Goal: Find specific page/section: Find specific page/section

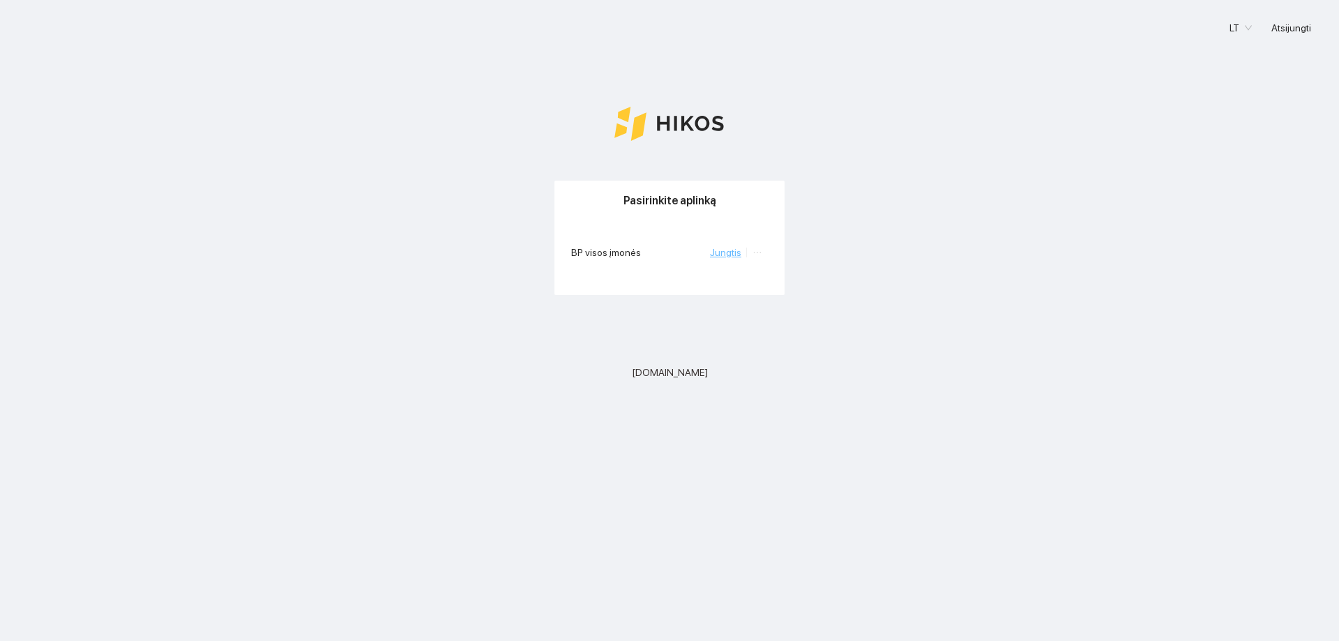
click at [732, 251] on link "Jungtis" at bounding box center [725, 252] width 31 height 11
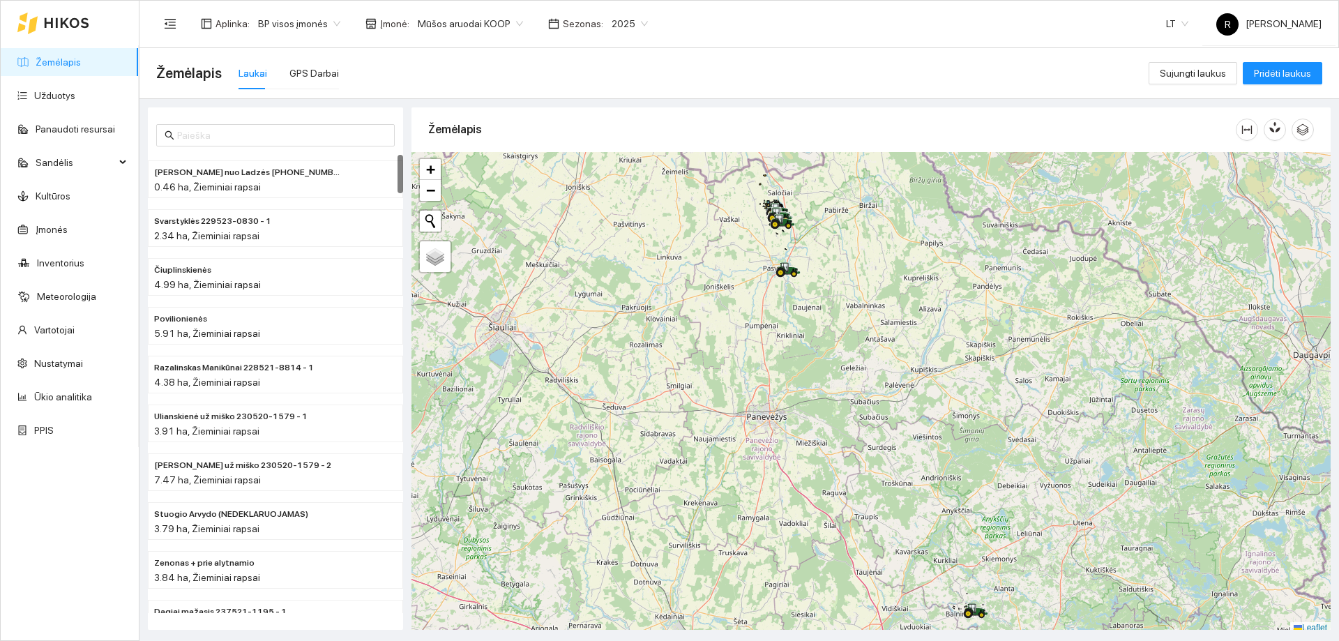
scroll to position [4, 0]
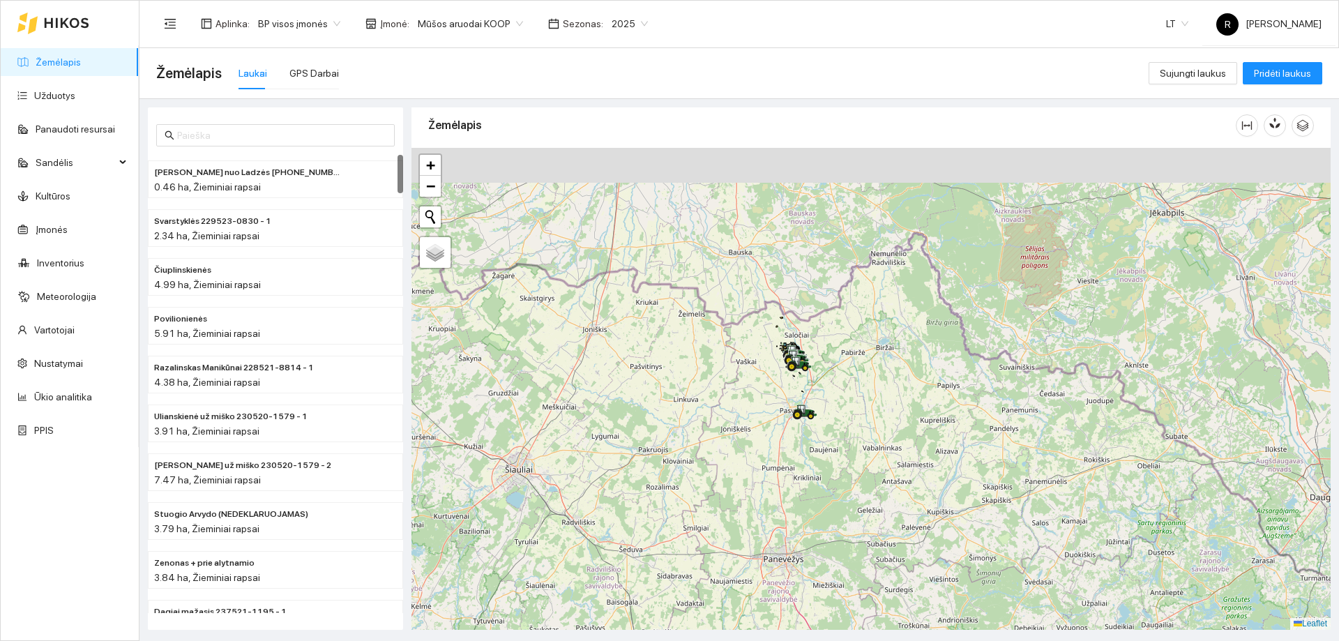
drag, startPoint x: 782, startPoint y: 332, endPoint x: 787, endPoint y: 430, distance: 97.8
click at [787, 430] on div at bounding box center [871, 389] width 919 height 482
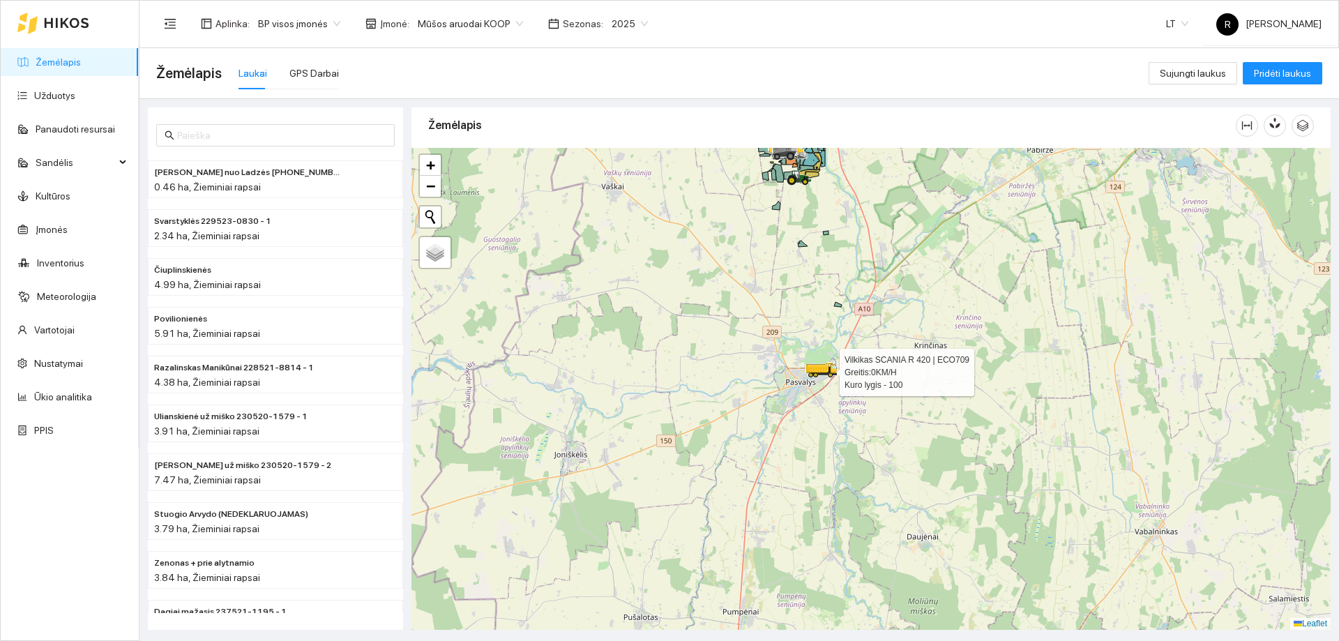
drag, startPoint x: 813, startPoint y: 372, endPoint x: 803, endPoint y: 429, distance: 57.5
click at [806, 372] on icon at bounding box center [817, 369] width 22 height 8
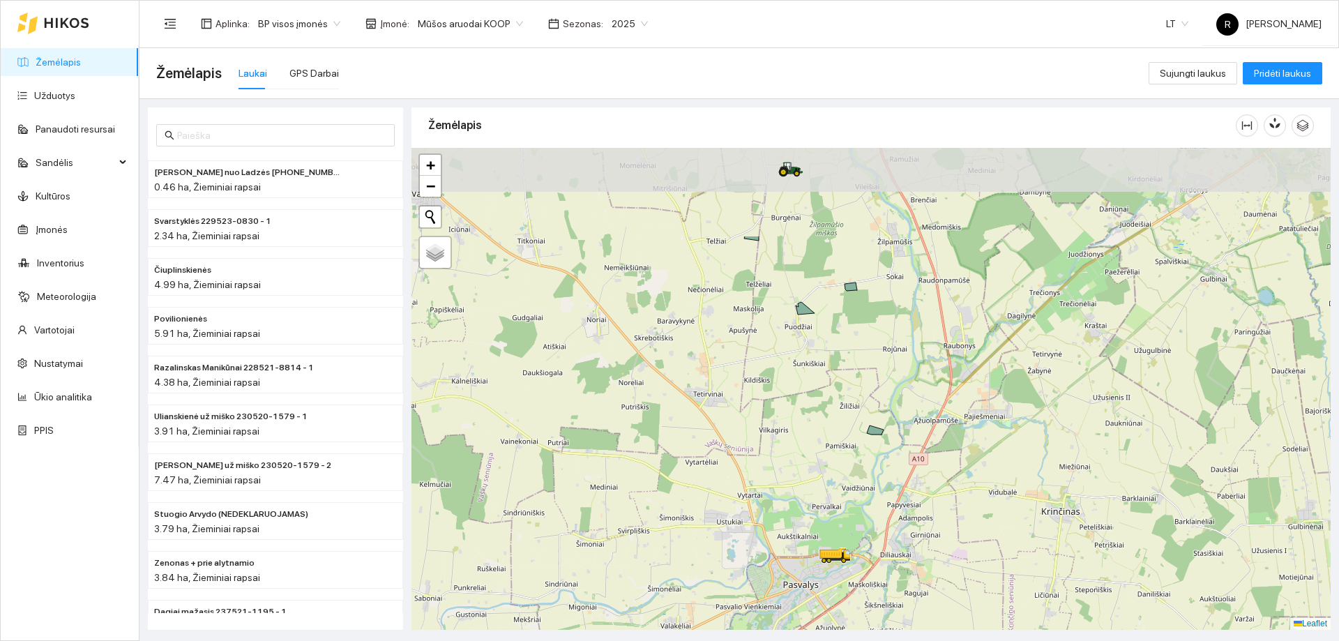
drag, startPoint x: 854, startPoint y: 381, endPoint x: 868, endPoint y: 469, distance: 89.0
click at [868, 469] on div at bounding box center [871, 389] width 919 height 482
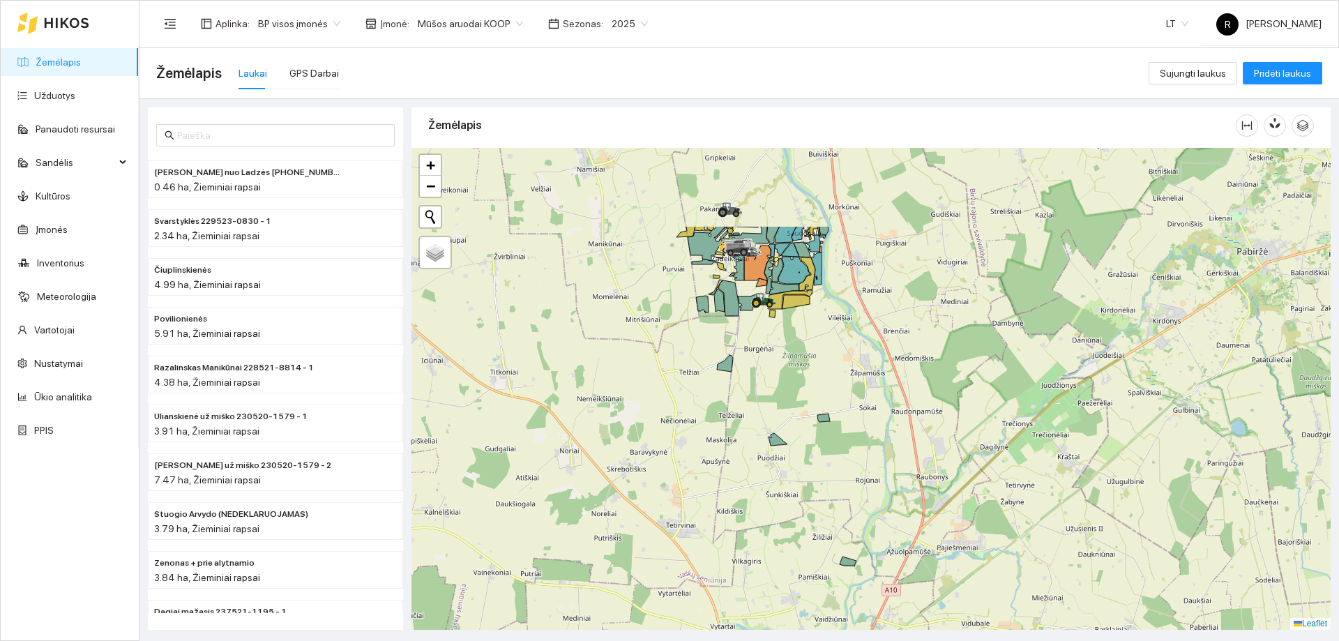
drag, startPoint x: 784, startPoint y: 430, endPoint x: 773, endPoint y: 481, distance: 51.4
click at [773, 481] on div at bounding box center [871, 389] width 919 height 482
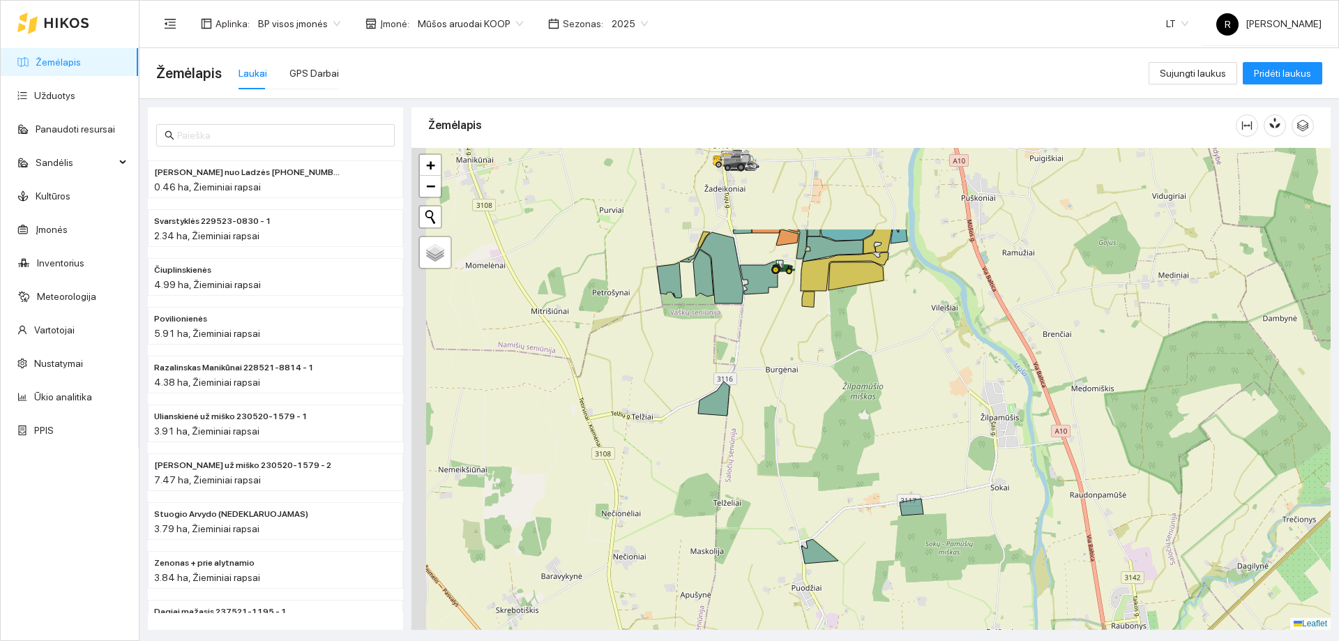
drag, startPoint x: 730, startPoint y: 406, endPoint x: 760, endPoint y: 665, distance: 260.5
click at [760, 640] on html "Žemėlapis Užduotys Panaudoti resursai Sandėlis Kultūros Įmonės Inventorius Mete…" at bounding box center [669, 320] width 1339 height 641
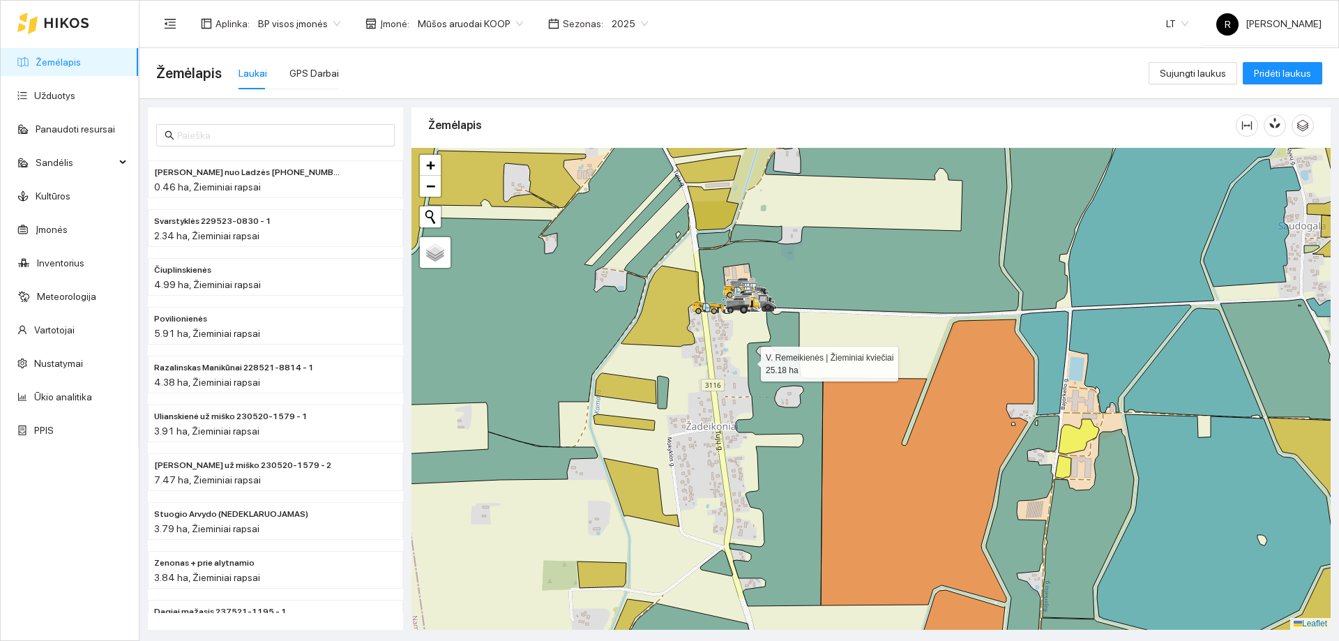
drag, startPoint x: 748, startPoint y: 353, endPoint x: 754, endPoint y: 391, distance: 38.2
click at [754, 391] on icon at bounding box center [776, 458] width 93 height 295
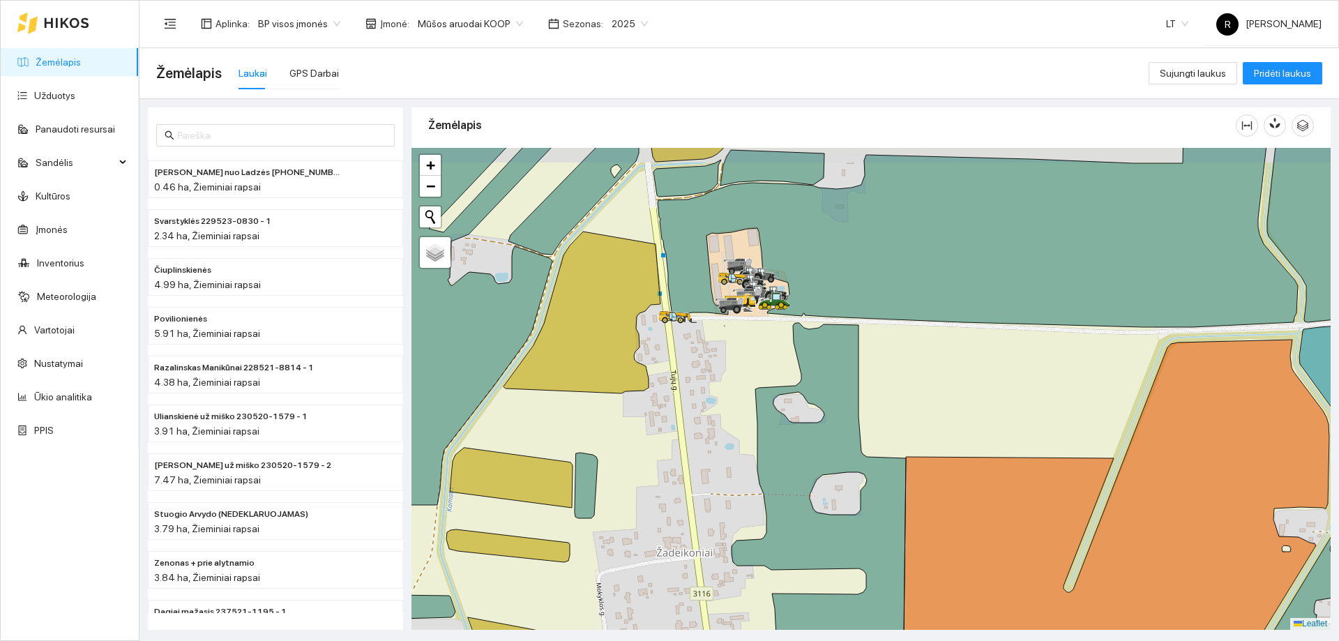
drag, startPoint x: 767, startPoint y: 377, endPoint x: 771, endPoint y: 409, distance: 33.1
click at [771, 409] on div at bounding box center [871, 389] width 919 height 482
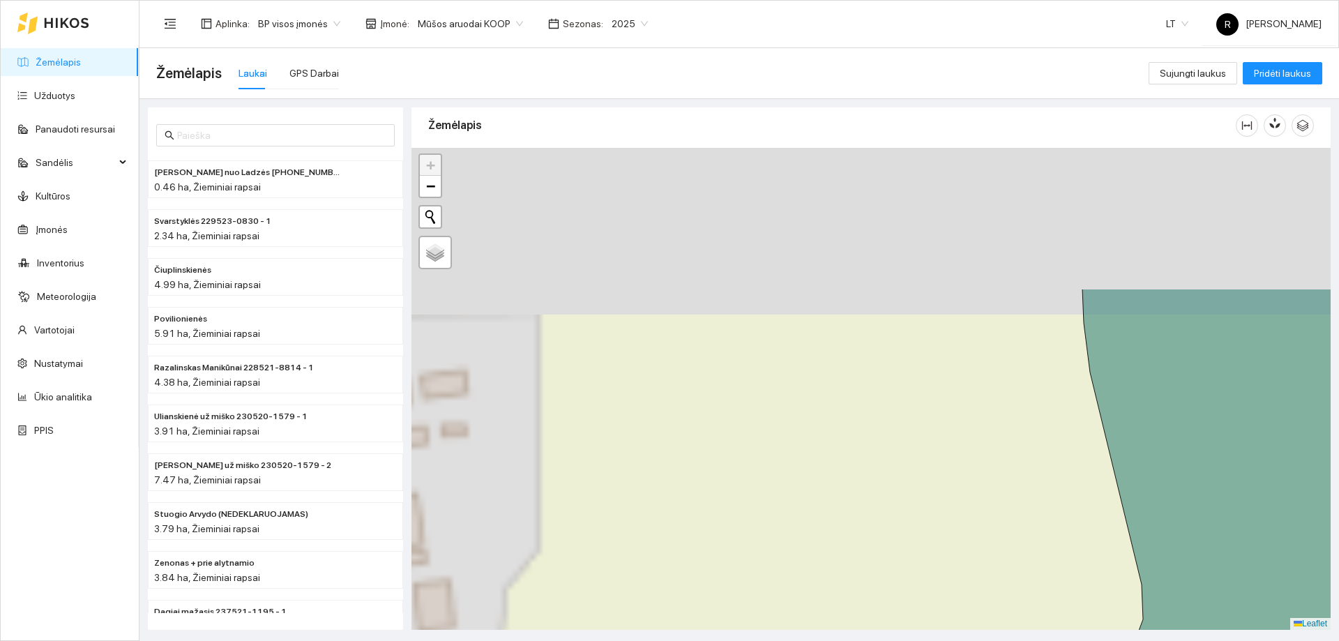
drag, startPoint x: 765, startPoint y: 365, endPoint x: 858, endPoint y: 555, distance: 210.6
click at [858, 555] on div at bounding box center [871, 389] width 919 height 482
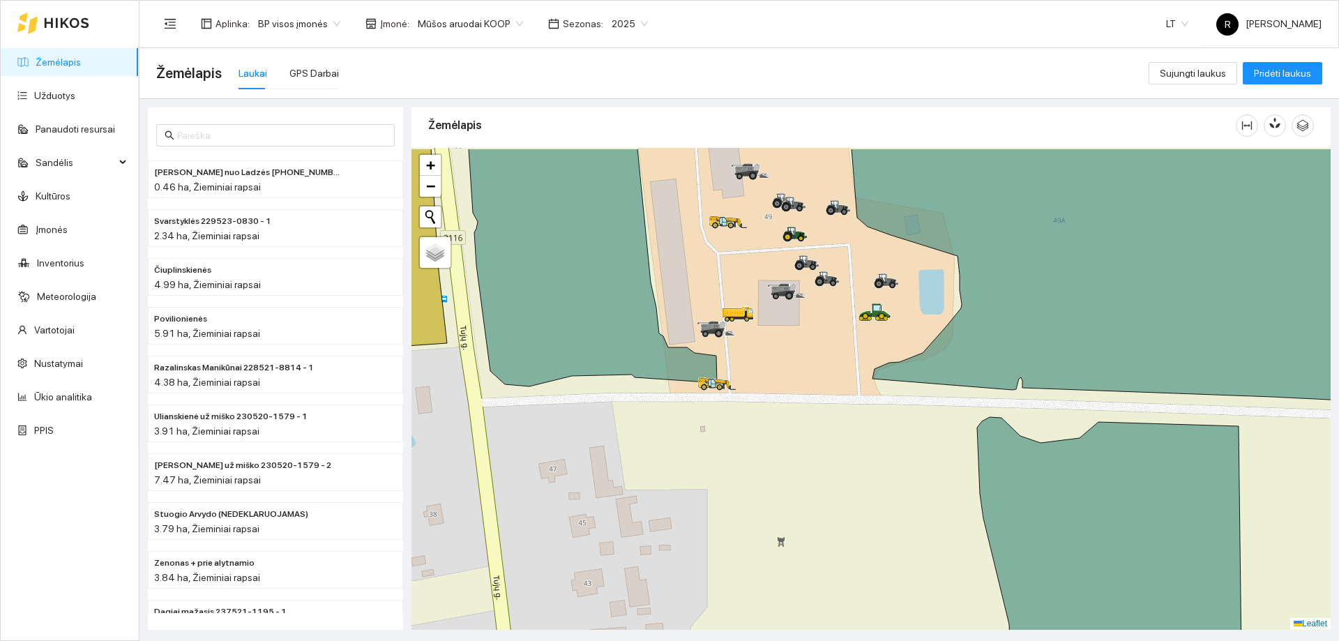
drag, startPoint x: 757, startPoint y: 302, endPoint x: 767, endPoint y: 365, distance: 64.2
click at [767, 365] on div at bounding box center [871, 389] width 919 height 482
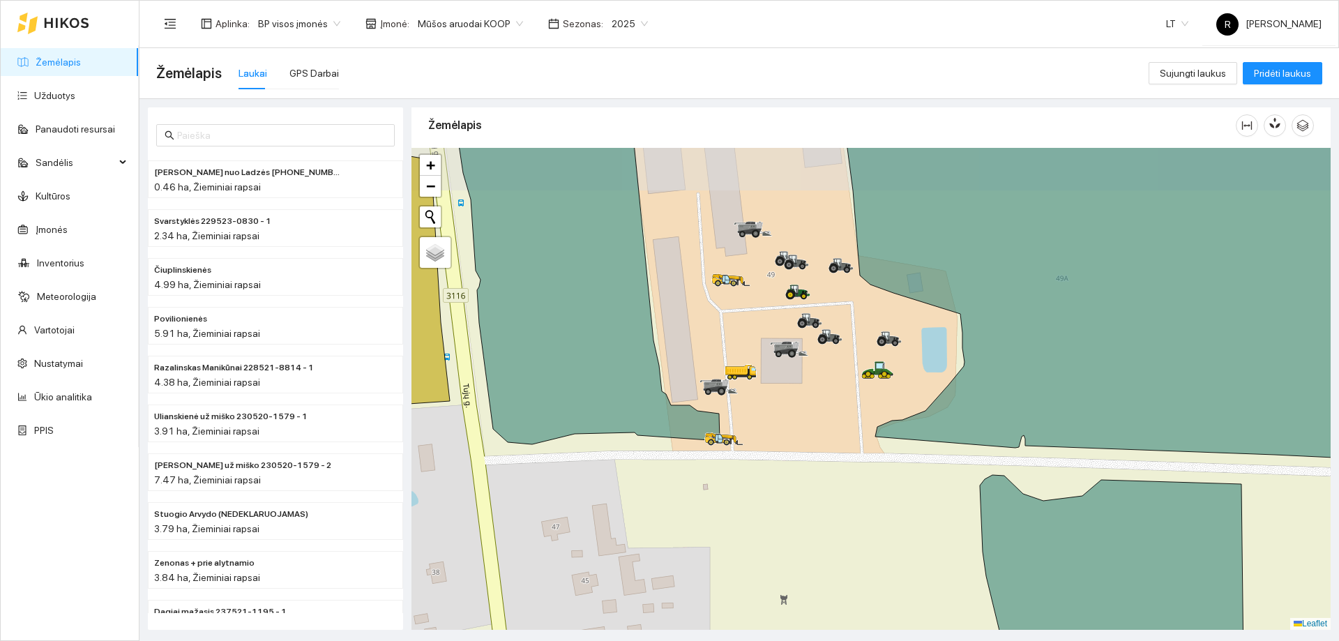
drag, startPoint x: 784, startPoint y: 329, endPoint x: 783, endPoint y: 372, distance: 43.3
click at [783, 373] on div at bounding box center [781, 356] width 8 height 35
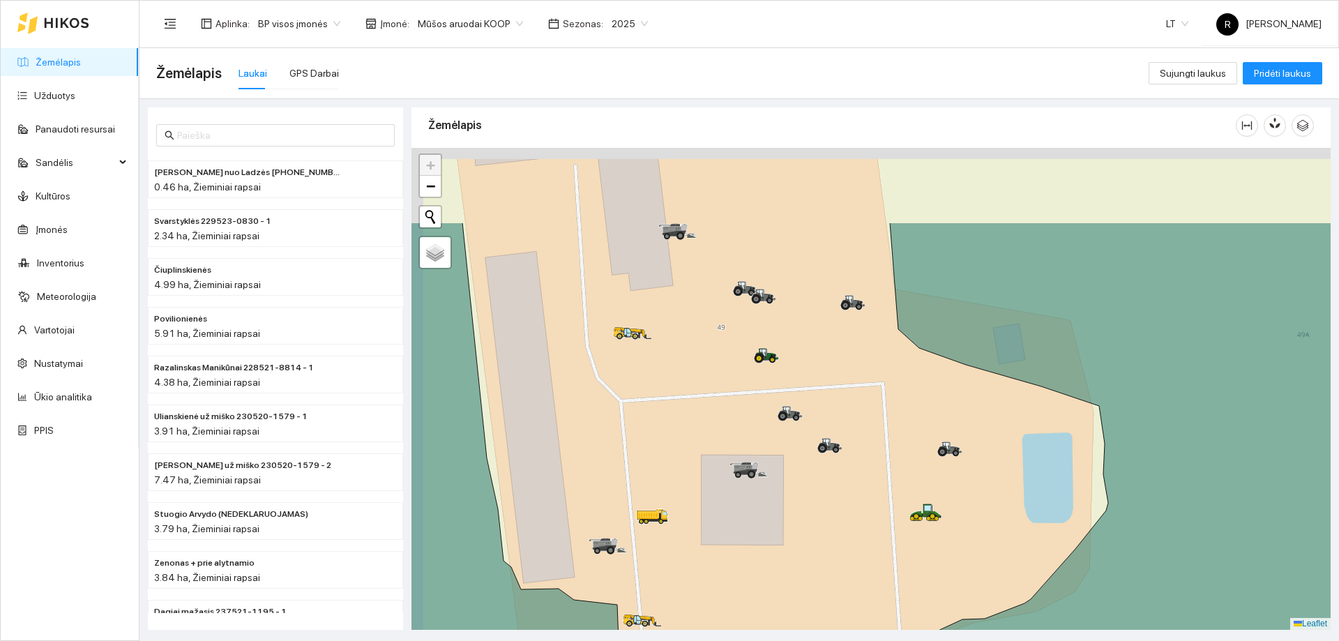
drag, startPoint x: 845, startPoint y: 326, endPoint x: 864, endPoint y: 469, distance: 144.2
click at [863, 463] on div at bounding box center [871, 389] width 919 height 482
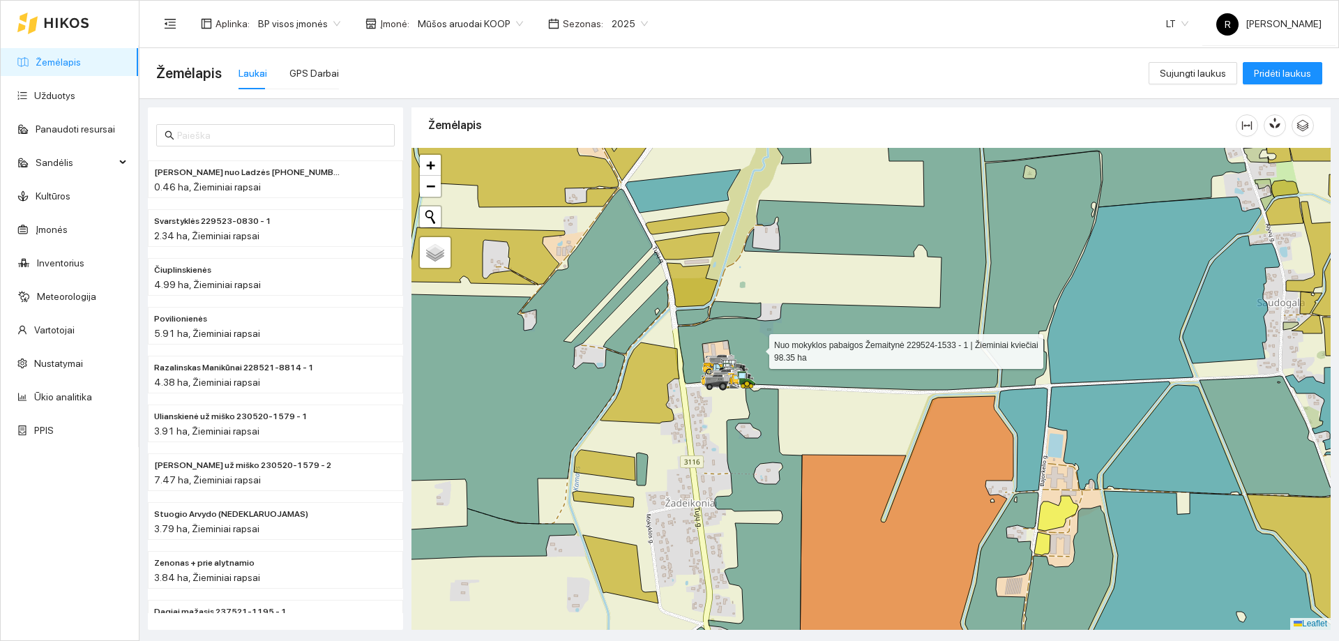
drag, startPoint x: 663, startPoint y: 371, endPoint x: 757, endPoint y: 322, distance: 106.1
click at [760, 312] on icon at bounding box center [838, 236] width 320 height 308
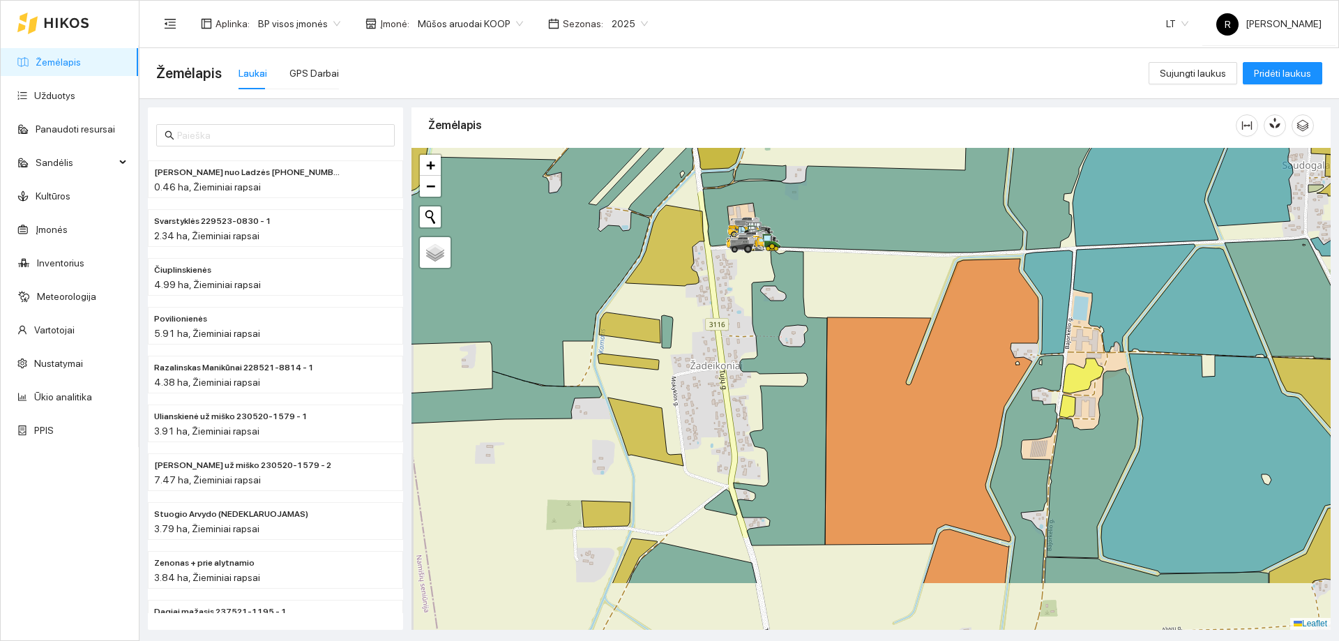
drag, startPoint x: 795, startPoint y: 401, endPoint x: 821, endPoint y: 288, distance: 115.9
click at [818, 292] on div at bounding box center [871, 389] width 919 height 482
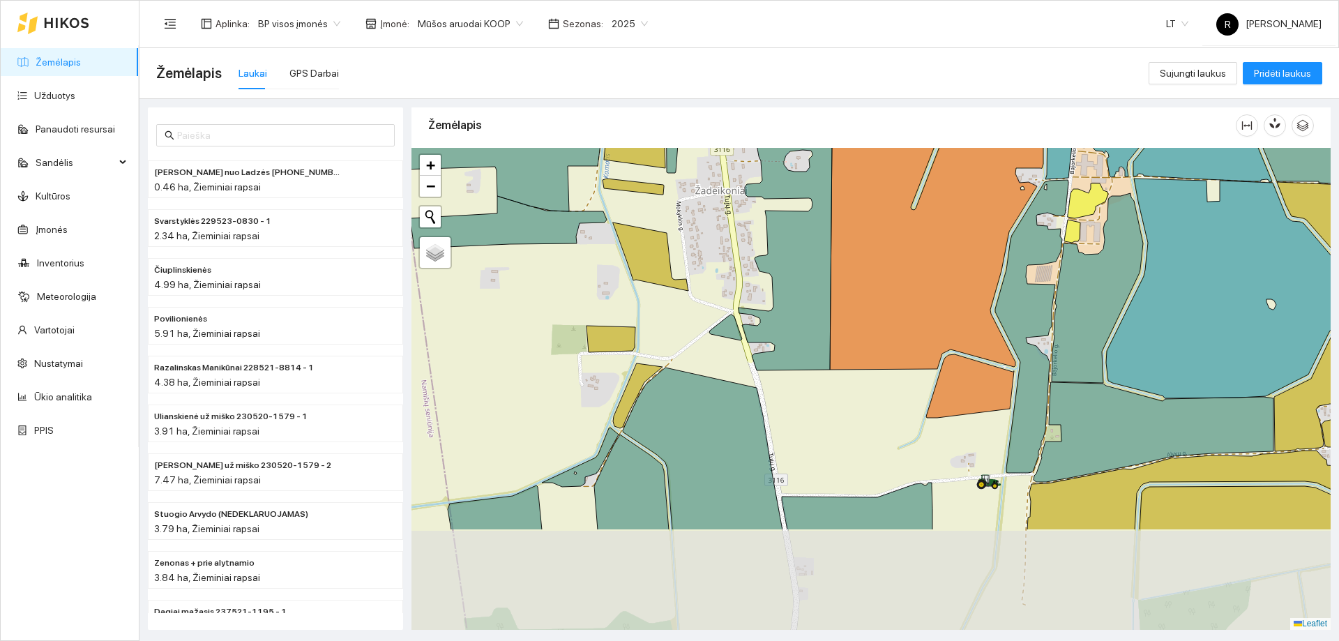
drag, startPoint x: 829, startPoint y: 268, endPoint x: 829, endPoint y: 248, distance: 19.5
click at [829, 248] on icon at bounding box center [785, 222] width 93 height 295
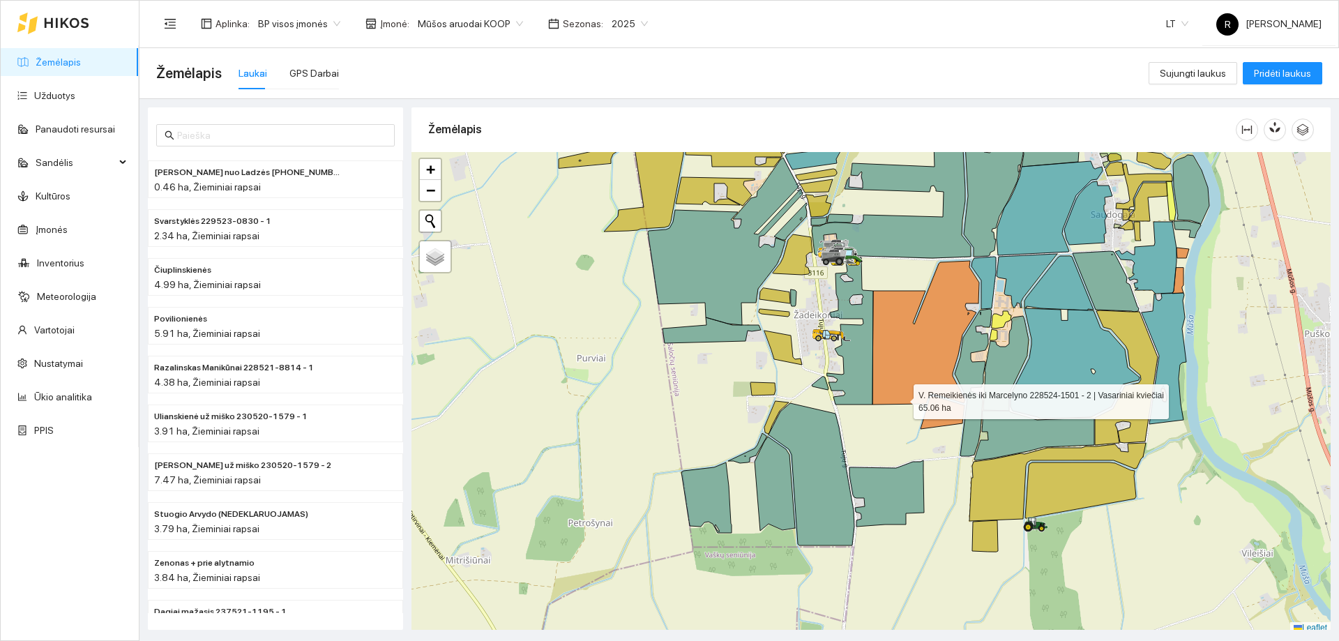
scroll to position [4, 0]
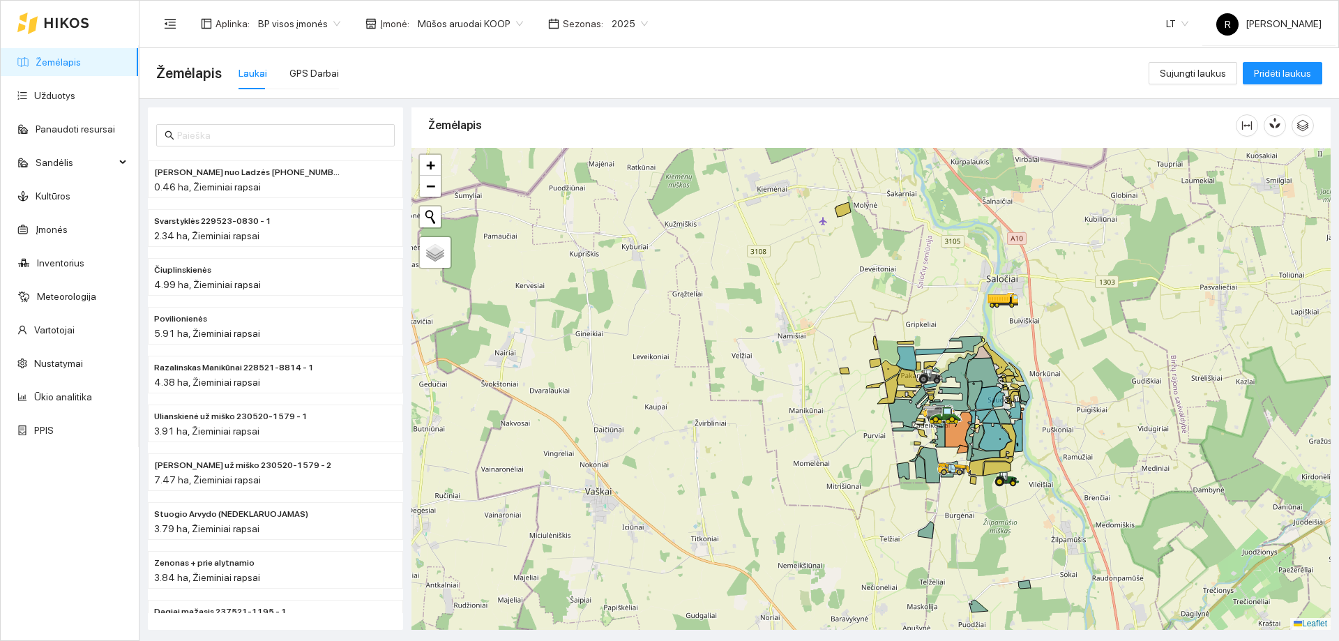
drag, startPoint x: 1007, startPoint y: 524, endPoint x: 994, endPoint y: 498, distance: 28.7
click at [994, 499] on div at bounding box center [871, 389] width 919 height 482
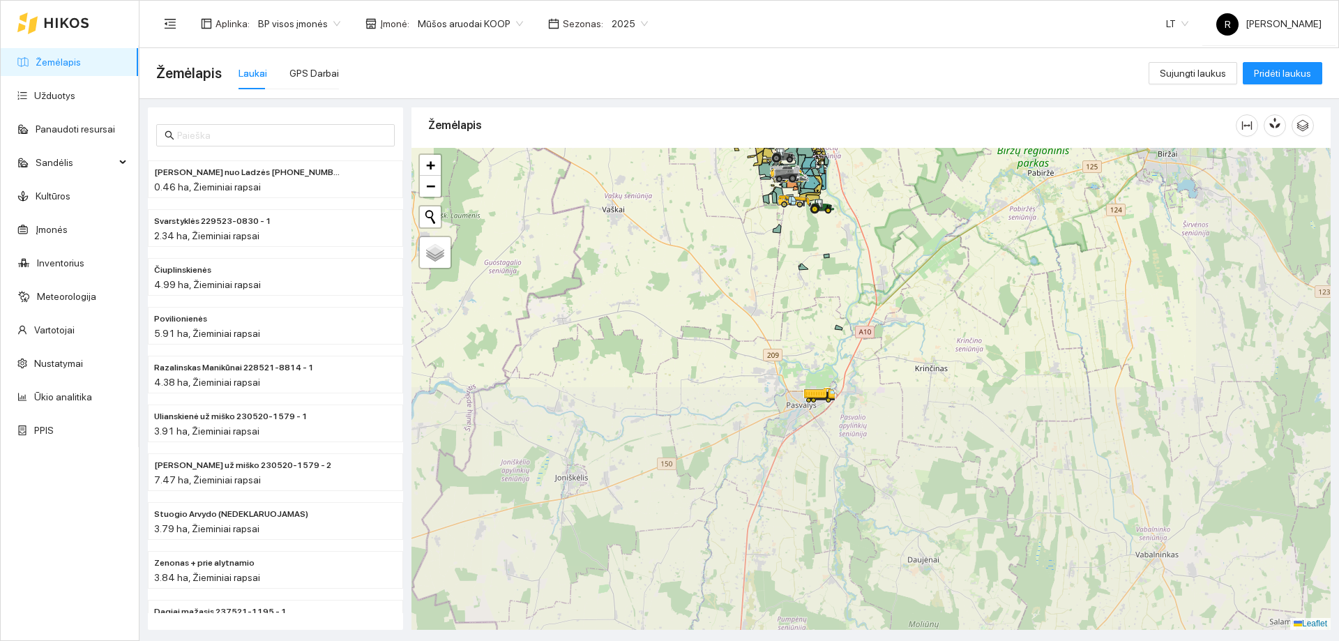
drag, startPoint x: 956, startPoint y: 485, endPoint x: 772, endPoint y: 225, distance: 317.8
click at [773, 227] on div at bounding box center [871, 389] width 919 height 482
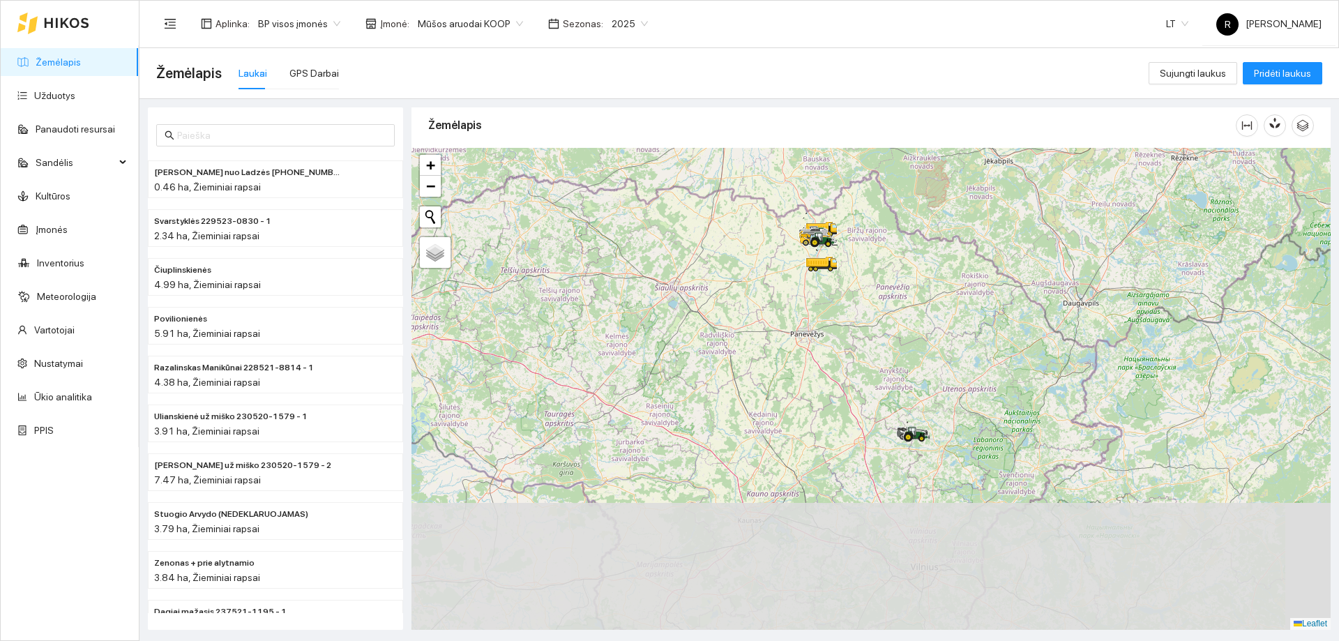
drag, startPoint x: 855, startPoint y: 481, endPoint x: 820, endPoint y: 276, distance: 208.1
click at [820, 276] on div at bounding box center [871, 389] width 919 height 482
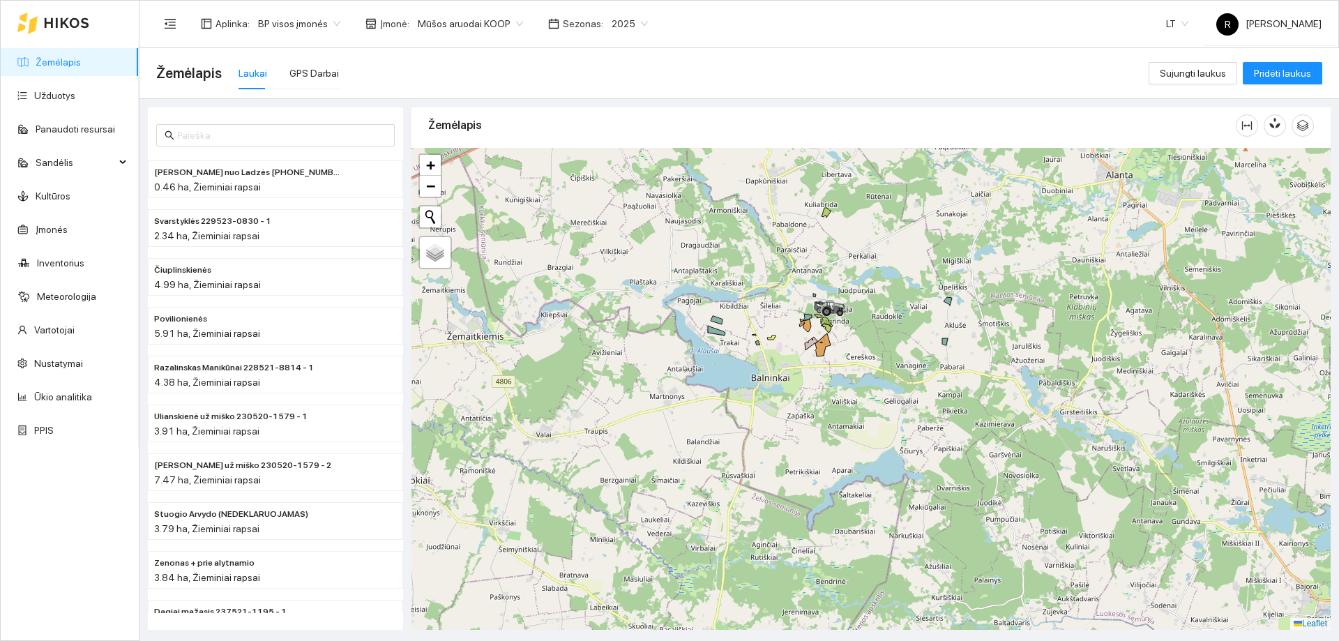
drag, startPoint x: 879, startPoint y: 385, endPoint x: 884, endPoint y: 400, distance: 16.3
click at [884, 398] on div at bounding box center [871, 389] width 919 height 482
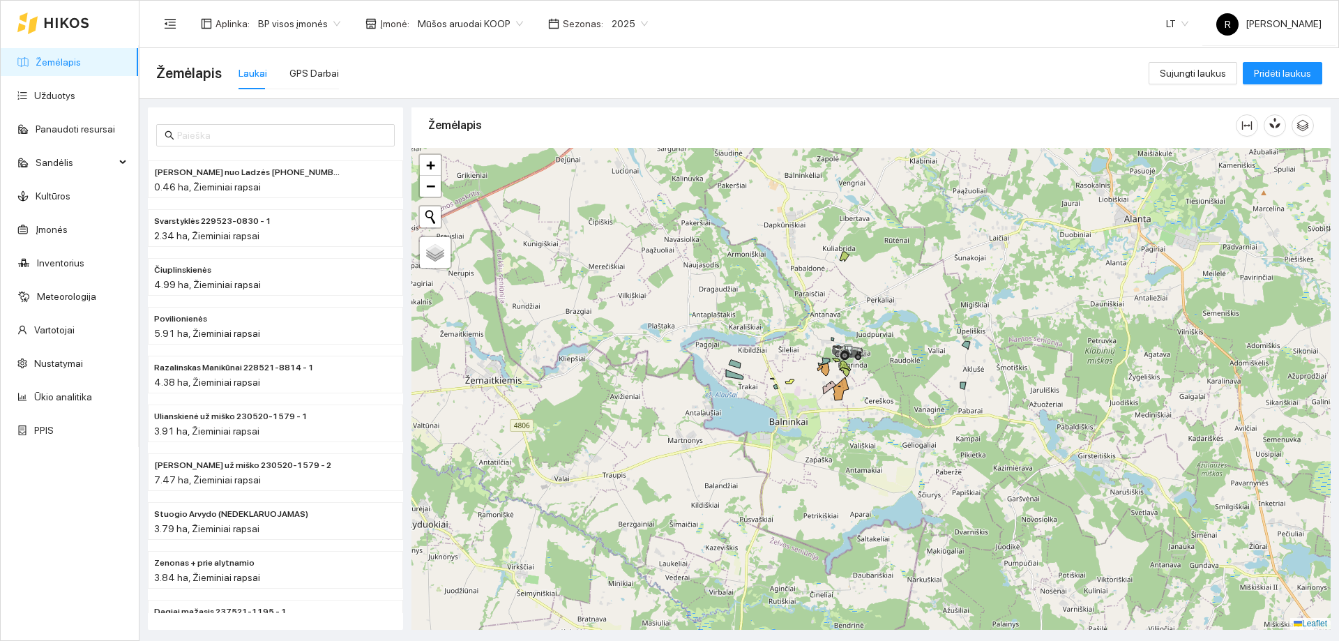
drag, startPoint x: 866, startPoint y: 379, endPoint x: 894, endPoint y: 455, distance: 81.0
click at [894, 454] on div at bounding box center [871, 389] width 919 height 482
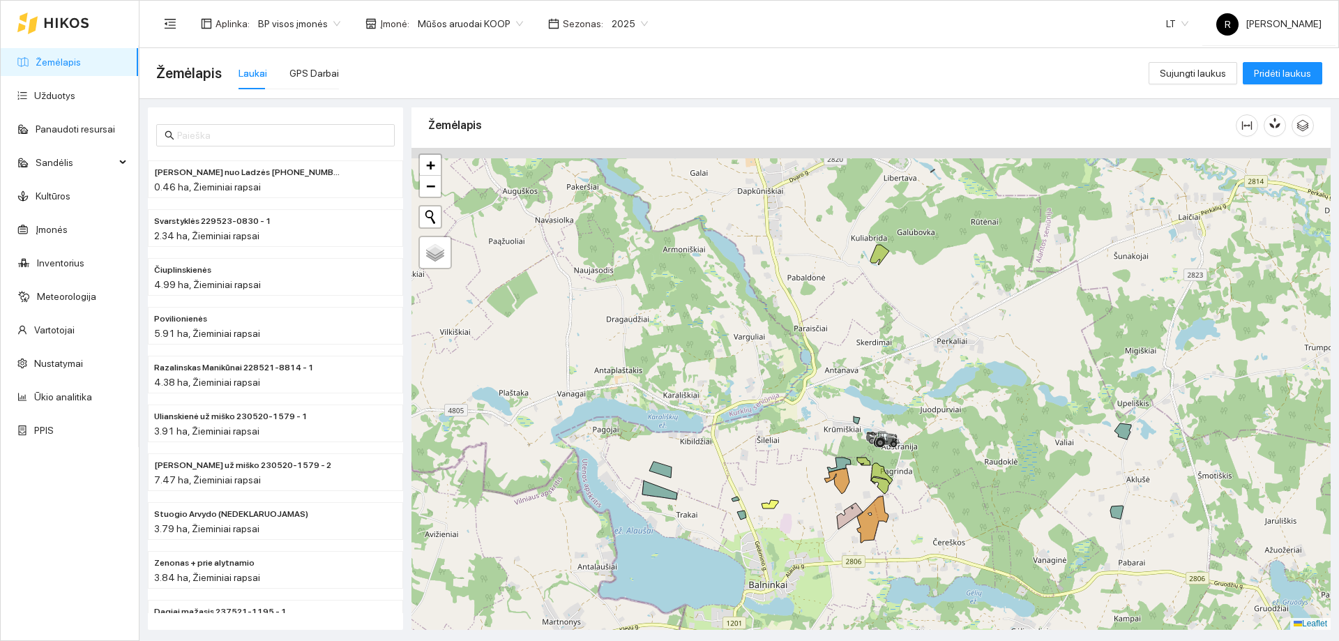
drag, startPoint x: 873, startPoint y: 372, endPoint x: 896, endPoint y: 445, distance: 76.6
click at [895, 445] on icon at bounding box center [894, 444] width 3 height 3
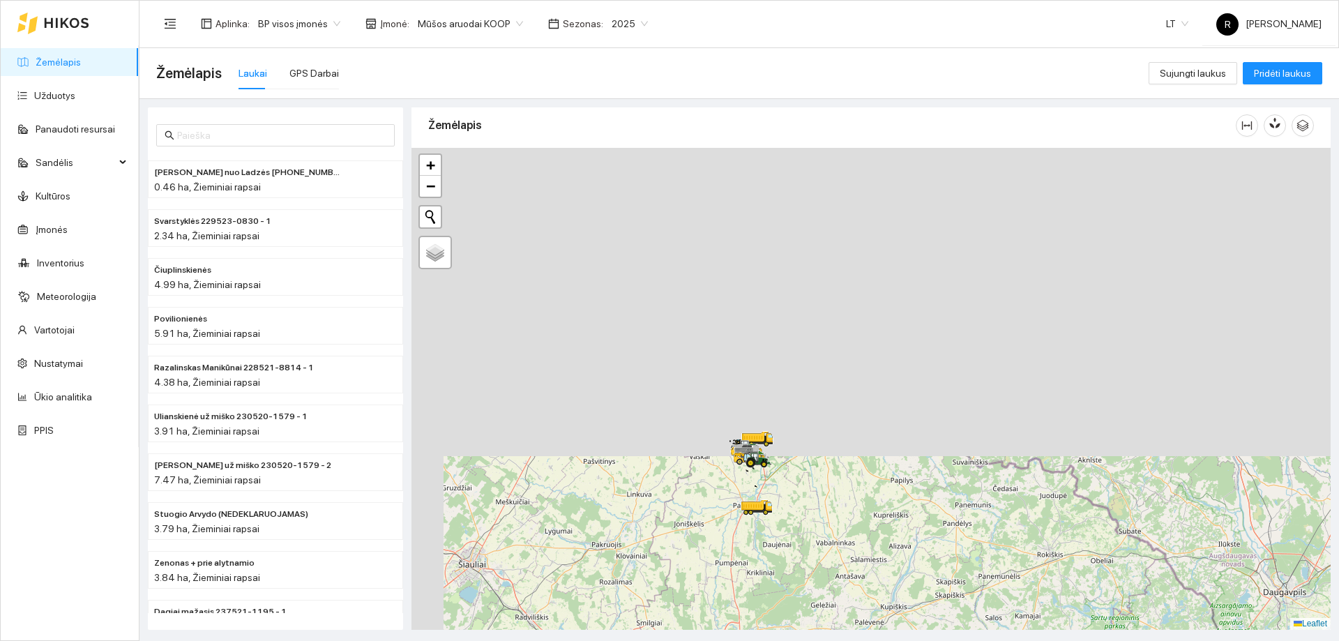
drag, startPoint x: 778, startPoint y: 254, endPoint x: 883, endPoint y: 594, distance: 355.6
click at [883, 594] on div at bounding box center [871, 389] width 919 height 482
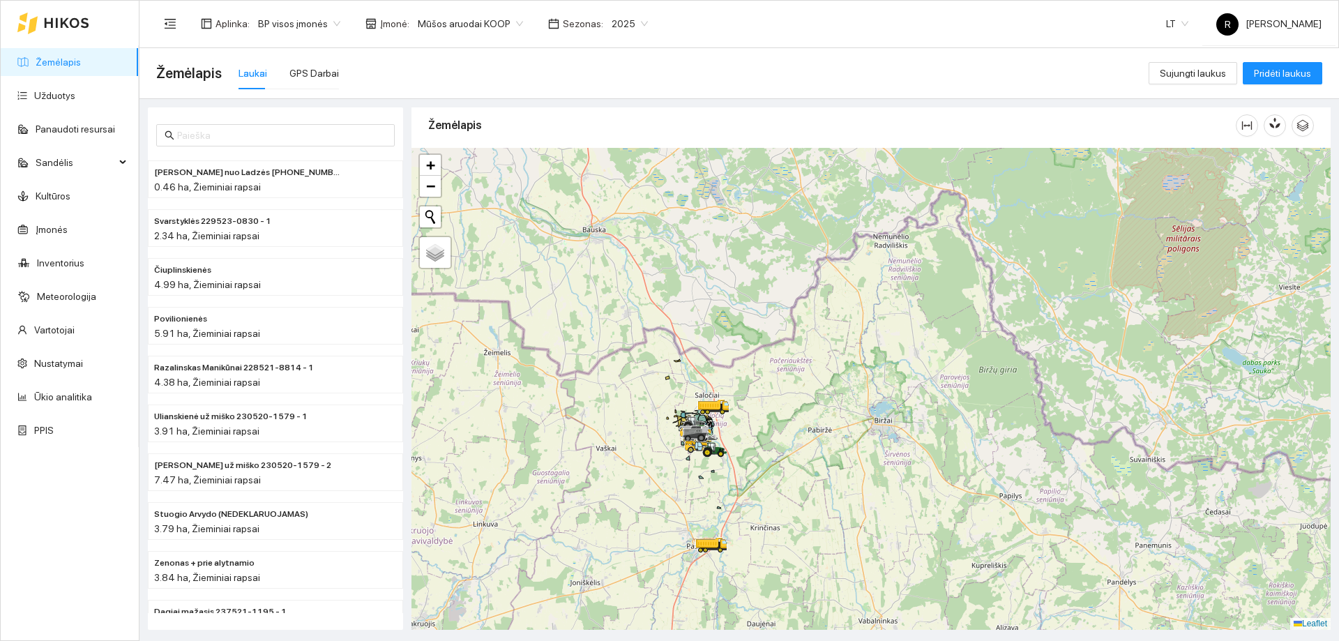
drag, startPoint x: 785, startPoint y: 440, endPoint x: 873, endPoint y: 589, distance: 172.3
click at [873, 589] on div at bounding box center [871, 389] width 919 height 482
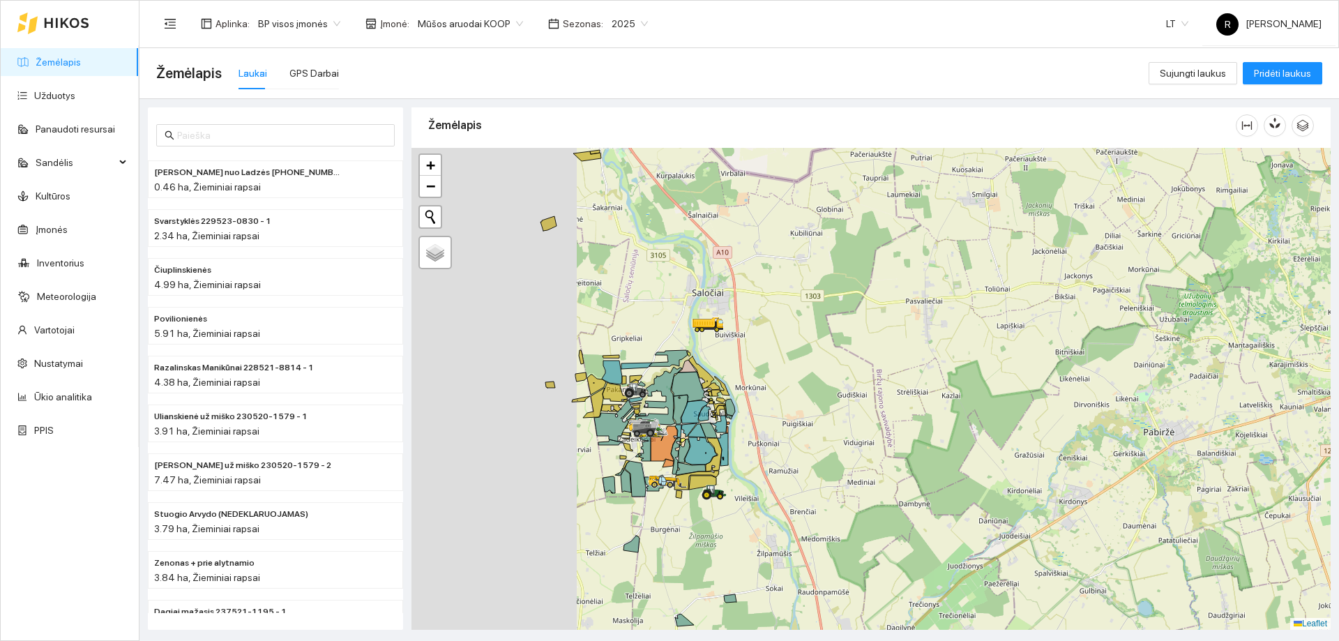
drag, startPoint x: 731, startPoint y: 497, endPoint x: 1066, endPoint y: 538, distance: 337.4
click at [1065, 538] on div at bounding box center [871, 389] width 919 height 482
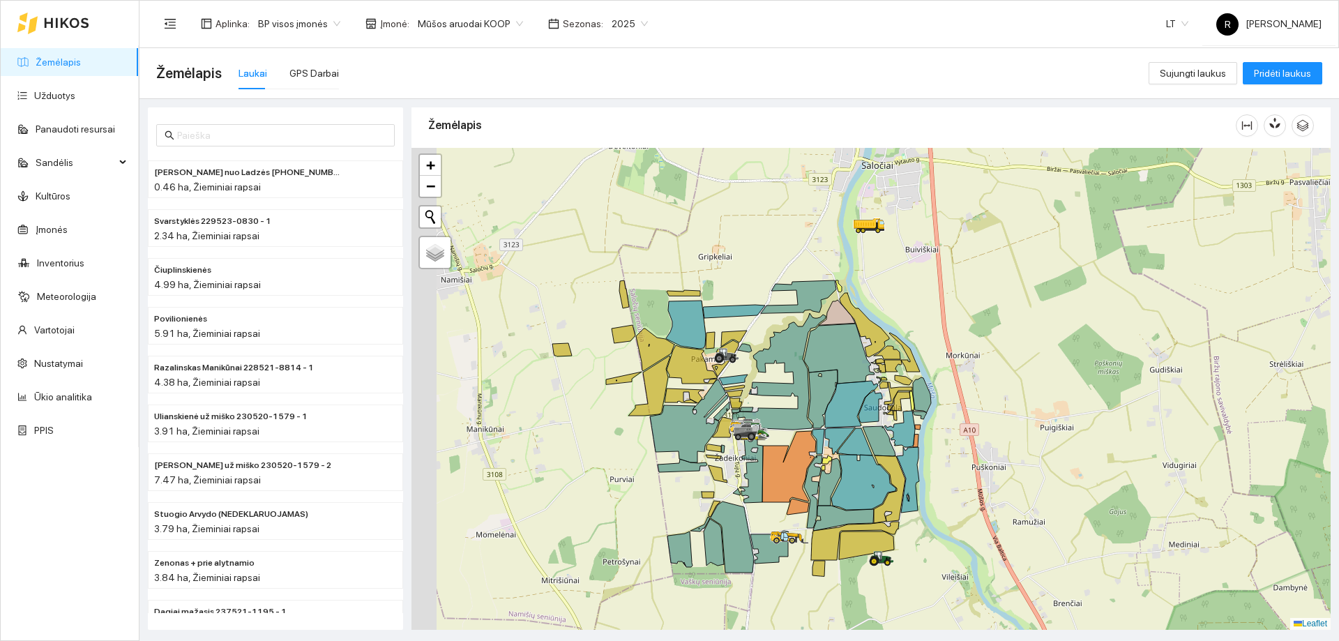
click at [887, 455] on icon at bounding box center [879, 441] width 33 height 30
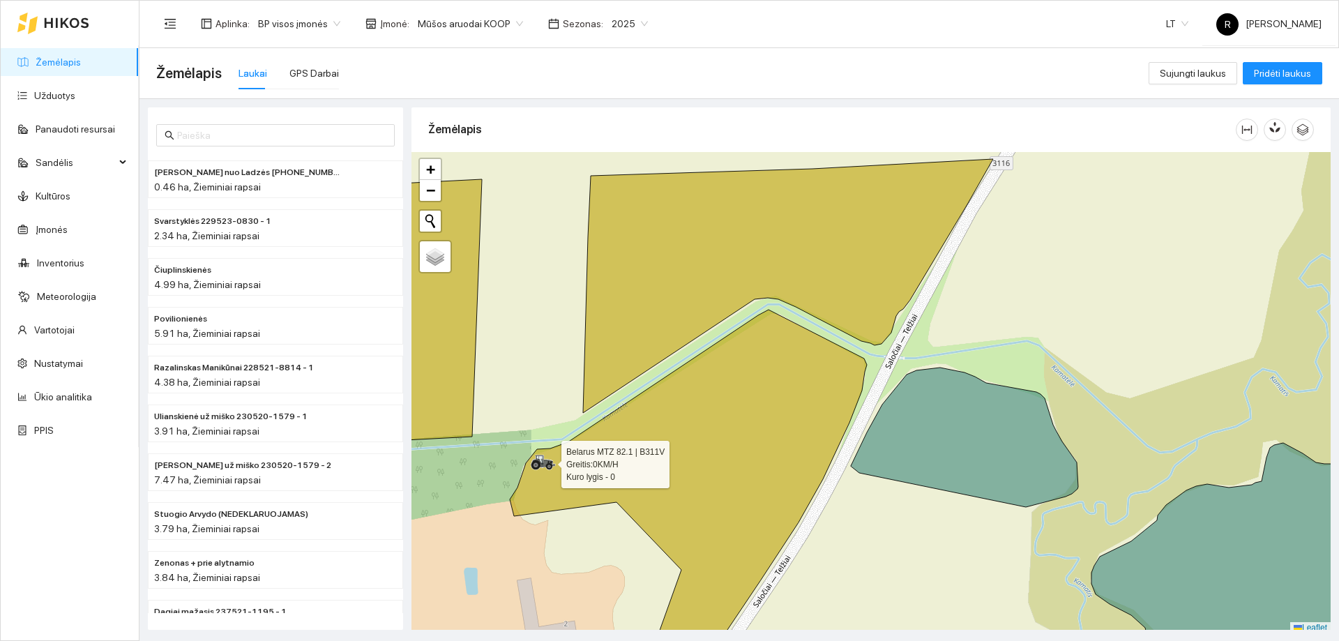
scroll to position [4, 0]
